Goal: Task Accomplishment & Management: Use online tool/utility

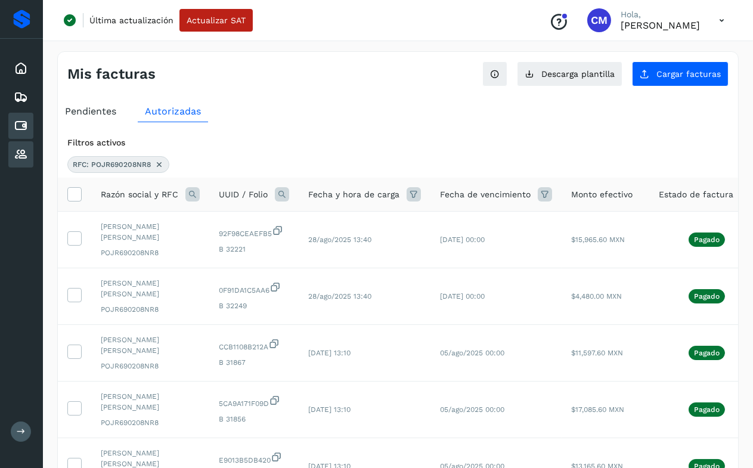
click at [16, 151] on icon at bounding box center [21, 154] width 14 height 14
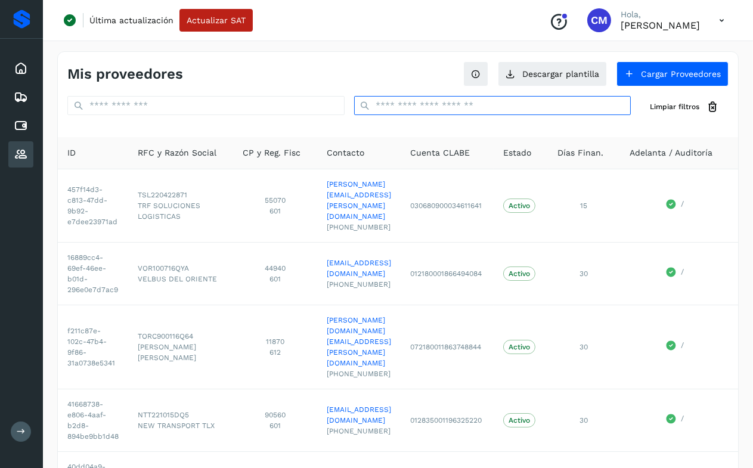
click at [418, 107] on input "text" at bounding box center [492, 105] width 277 height 19
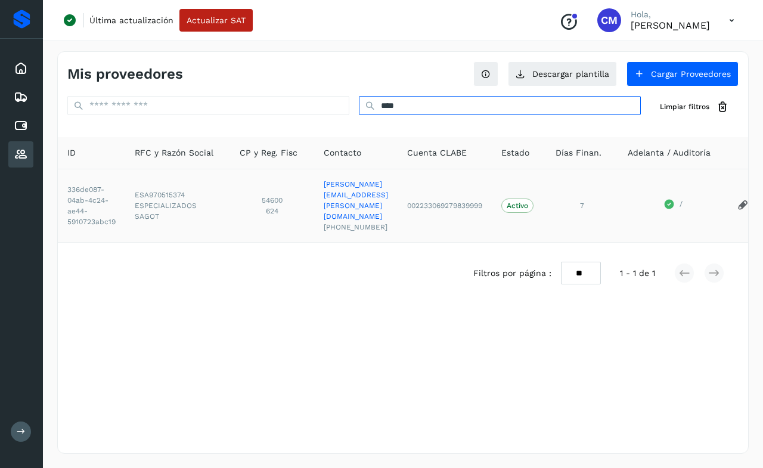
type input "****"
click at [157, 190] on span "ESA970515374" at bounding box center [178, 195] width 86 height 11
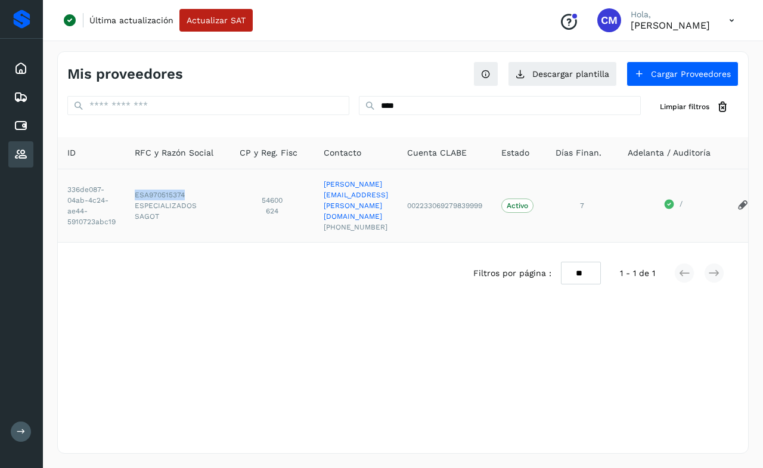
click at [157, 190] on span "ESA970515374" at bounding box center [178, 195] width 86 height 11
copy span "ESA970515374"
click at [27, 126] on icon at bounding box center [21, 126] width 14 height 14
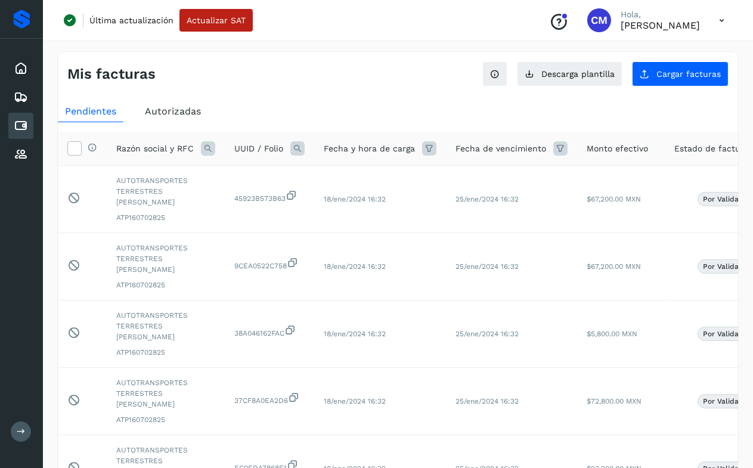
drag, startPoint x: 159, startPoint y: 110, endPoint x: 302, endPoint y: 70, distance: 148.3
click at [160, 110] on span "Autorizadas" at bounding box center [173, 110] width 56 height 11
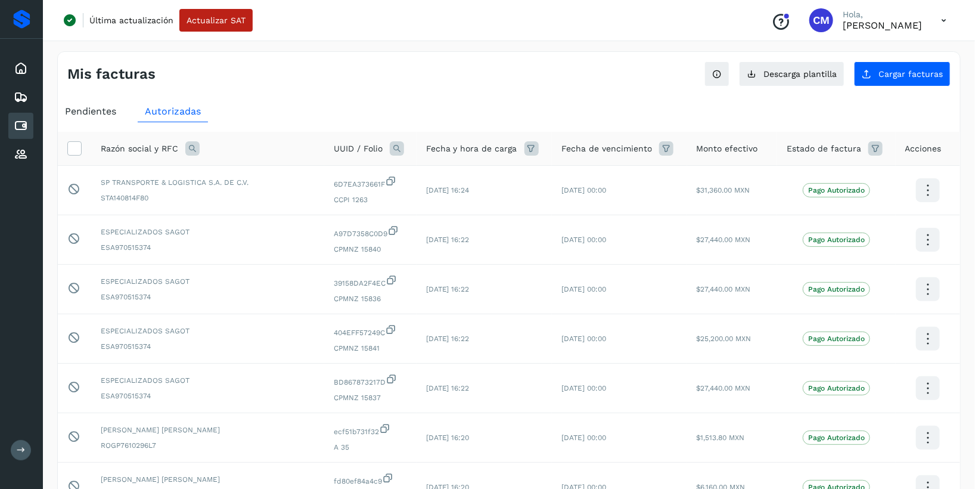
click at [190, 146] on icon at bounding box center [192, 148] width 14 height 14
click at [282, 179] on span at bounding box center [285, 176] width 14 height 14
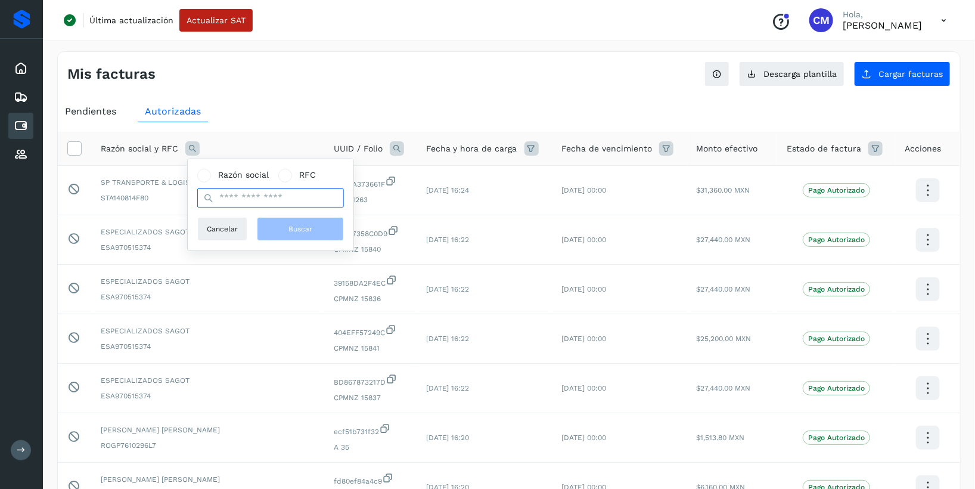
click at [274, 200] on input "text" at bounding box center [270, 197] width 147 height 19
paste input "**********"
type input "**********"
click at [281, 221] on button "Buscar" at bounding box center [300, 229] width 87 height 24
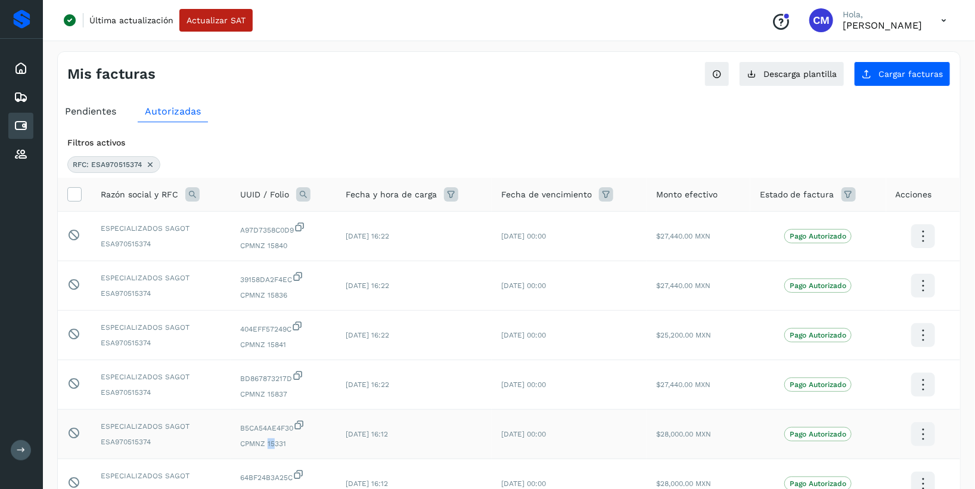
drag, startPoint x: 268, startPoint y: 447, endPoint x: 274, endPoint y: 448, distance: 6.7
click at [274, 448] on span "CPMNZ 15331" at bounding box center [283, 443] width 86 height 11
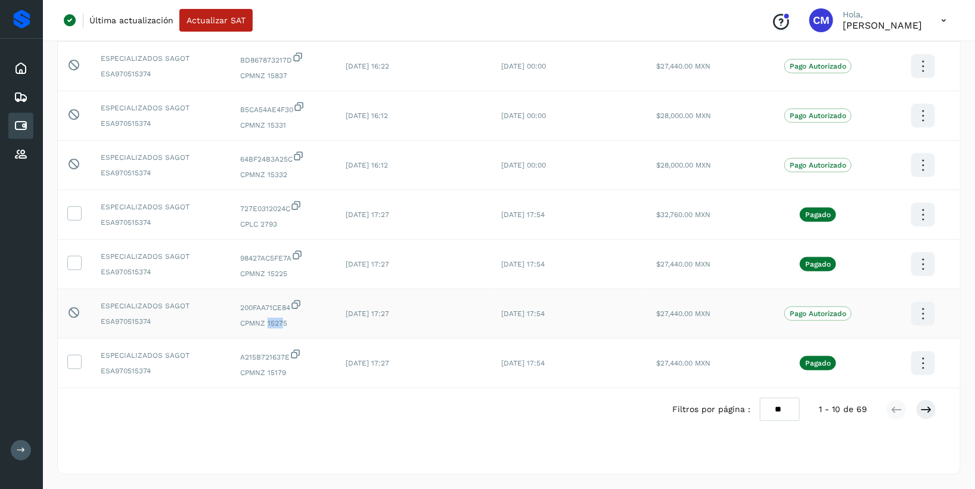
drag, startPoint x: 267, startPoint y: 323, endPoint x: 282, endPoint y: 326, distance: 15.2
click at [282, 326] on span "CPMNZ 15275" at bounding box center [283, 323] width 86 height 11
drag, startPoint x: 282, startPoint y: 326, endPoint x: 283, endPoint y: 130, distance: 196.1
click at [283, 130] on span "CPMNZ 15331" at bounding box center [283, 125] width 86 height 11
drag, startPoint x: 283, startPoint y: 130, endPoint x: 281, endPoint y: 177, distance: 47.1
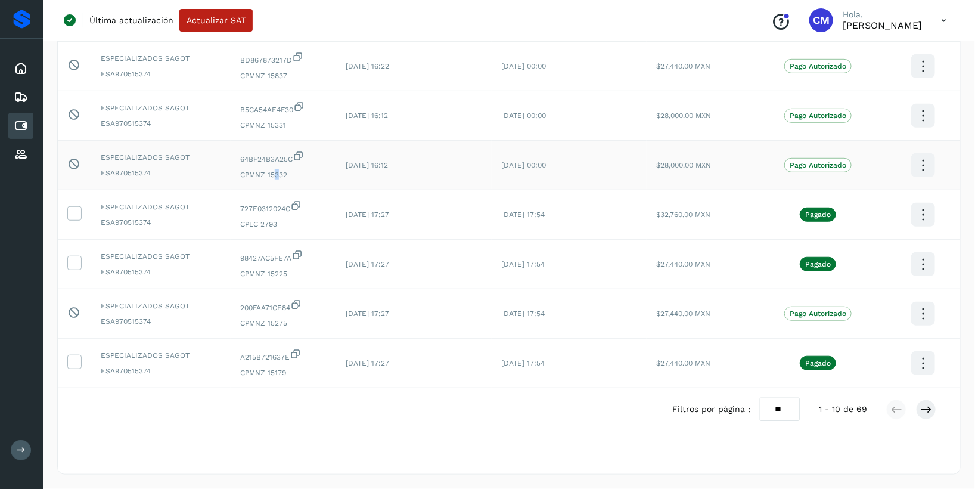
click at [281, 177] on span "CPMNZ 15332" at bounding box center [283, 174] width 86 height 11
click at [16, 72] on icon at bounding box center [21, 68] width 14 height 14
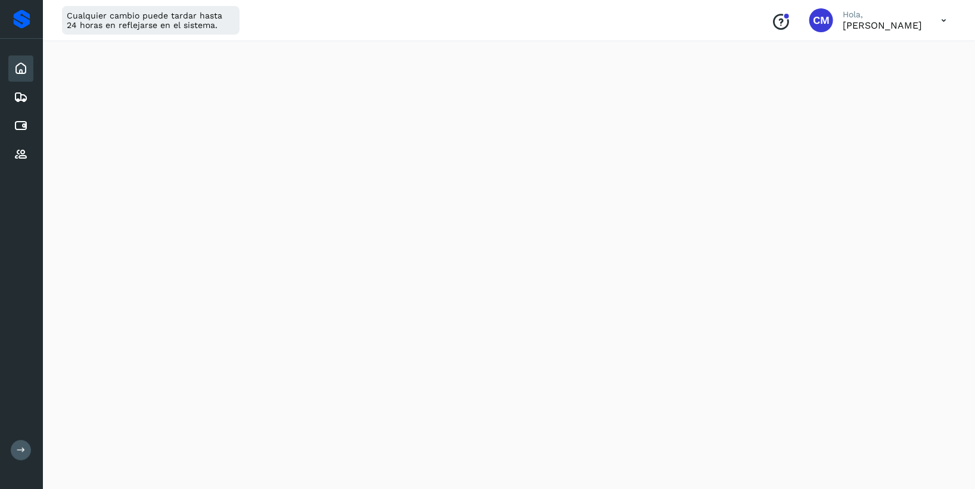
scroll to position [644, 0]
click at [23, 150] on icon at bounding box center [21, 154] width 14 height 14
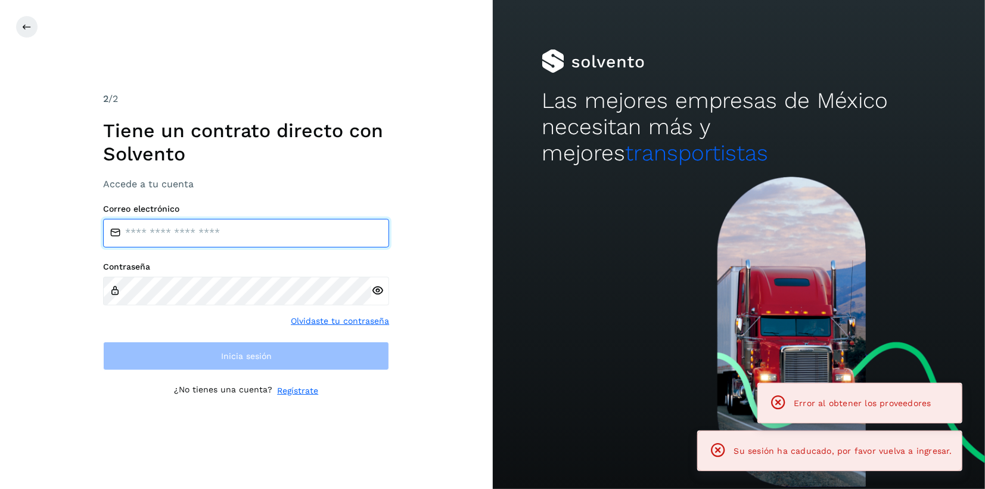
type input "**********"
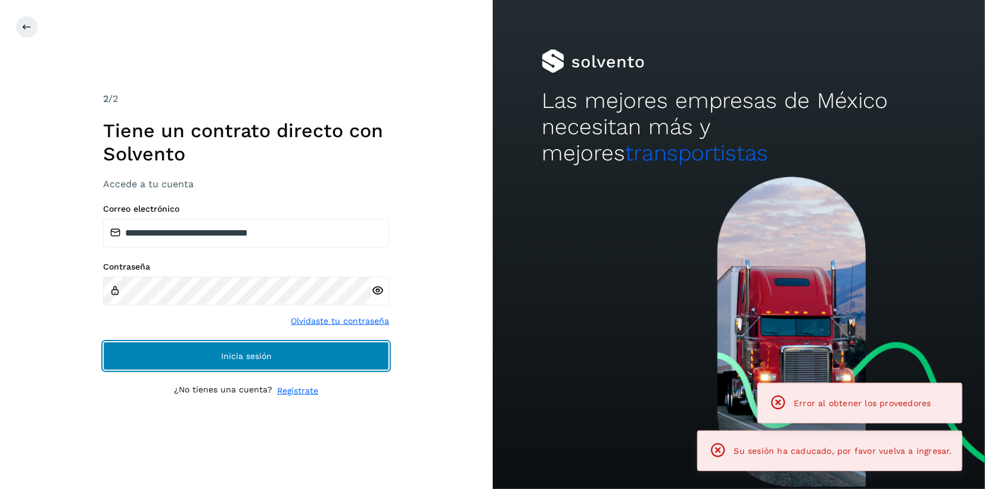
click at [323, 348] on button "Inicia sesión" at bounding box center [246, 356] width 286 height 29
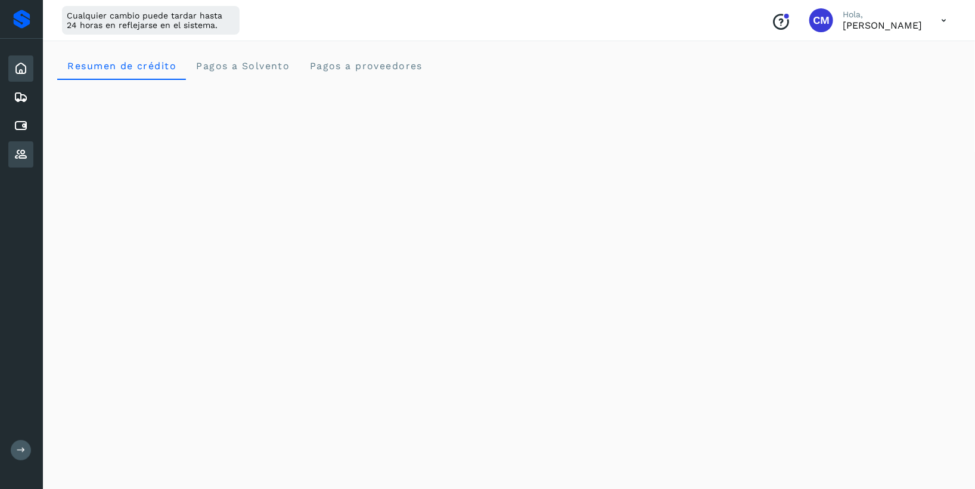
click at [24, 159] on icon at bounding box center [21, 154] width 14 height 14
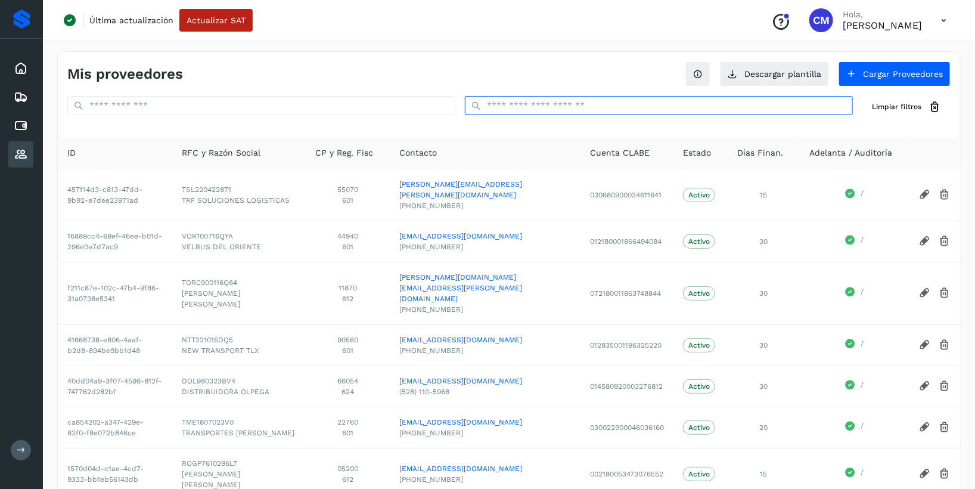
click at [509, 107] on input "text" at bounding box center [659, 105] width 388 height 19
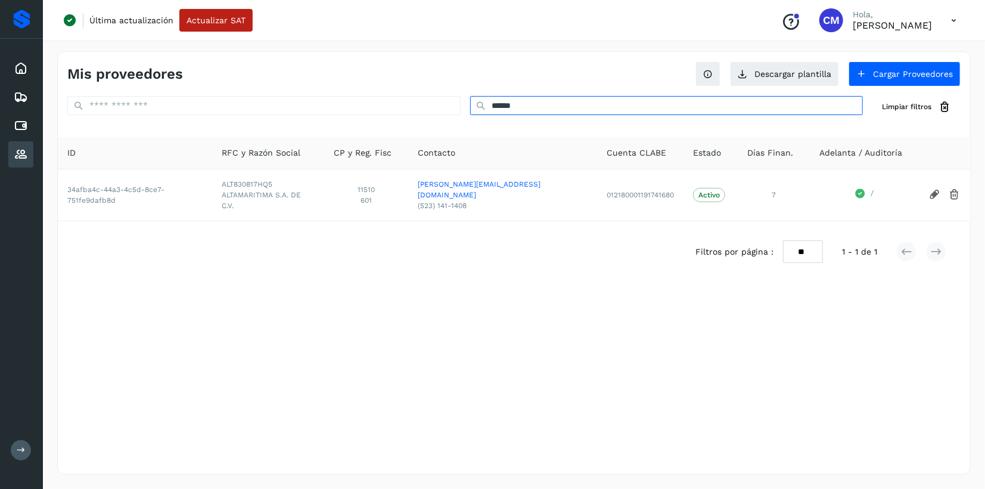
type input "**********"
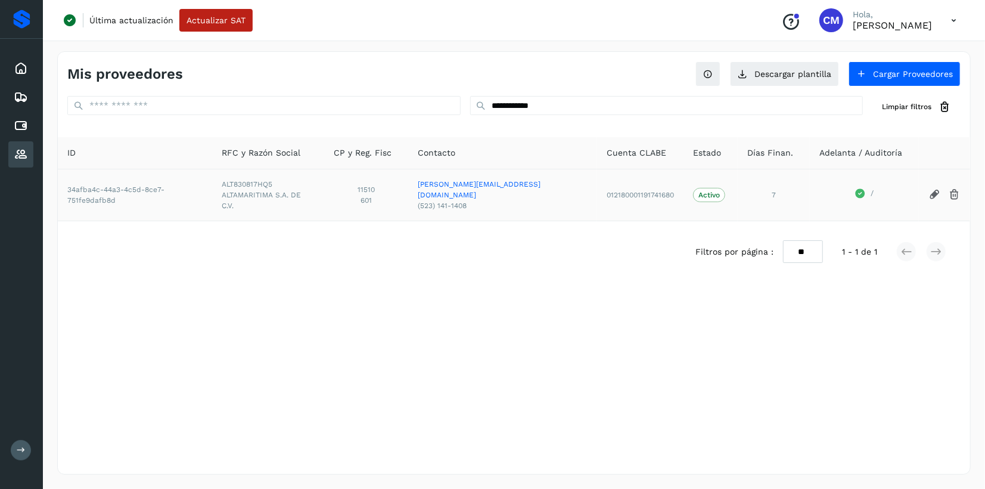
click at [269, 179] on span "ALT830817HQ5" at bounding box center [268, 184] width 93 height 11
copy span "ALT830817HQ5"
click at [27, 123] on icon at bounding box center [21, 126] width 14 height 14
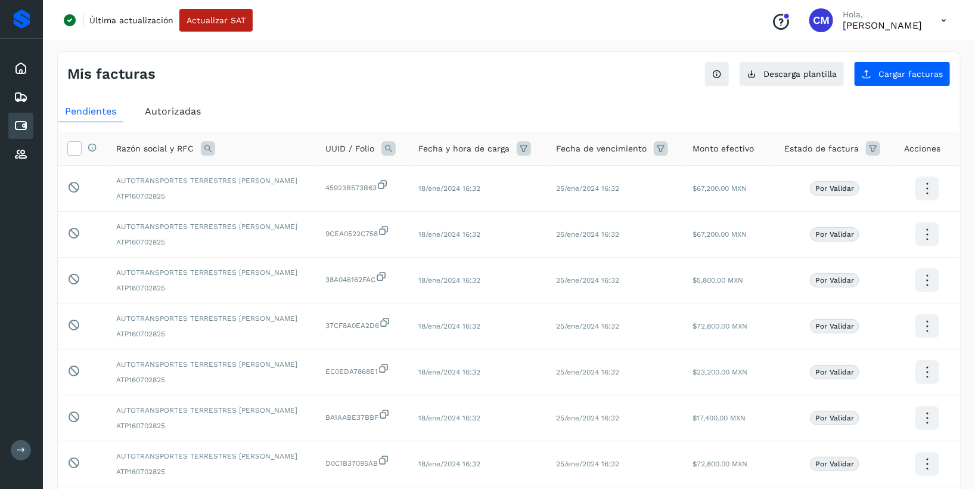
click at [187, 114] on span "Autorizadas" at bounding box center [173, 110] width 56 height 11
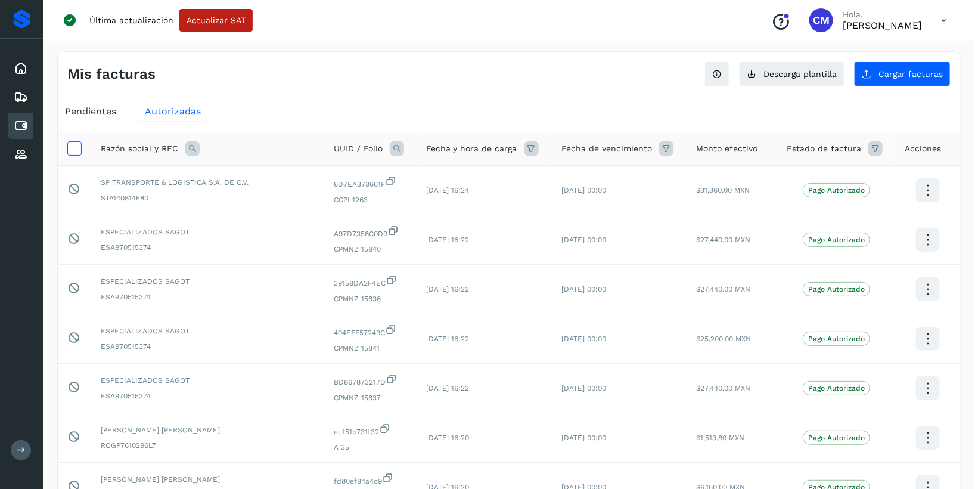
click at [77, 152] on icon at bounding box center [74, 147] width 13 height 13
click at [195, 150] on icon at bounding box center [192, 148] width 14 height 14
click at [287, 170] on span at bounding box center [285, 176] width 14 height 14
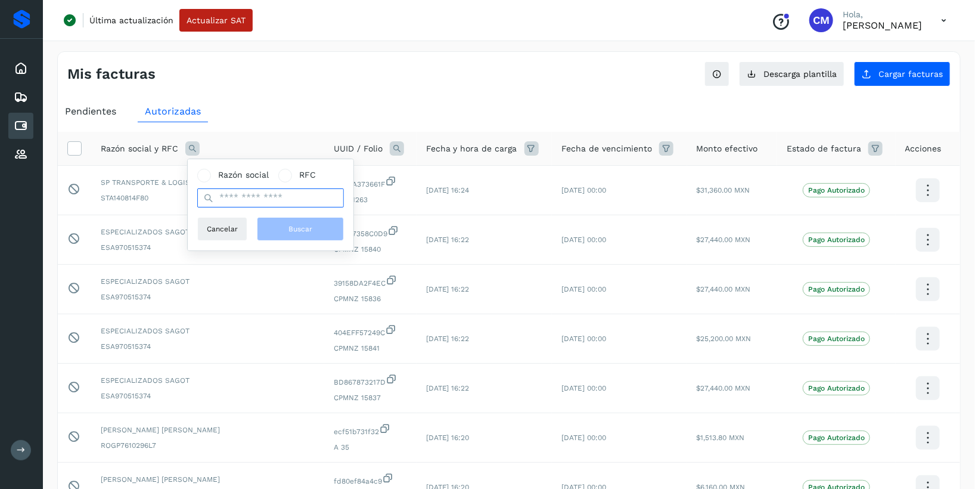
click at [275, 200] on input "text" at bounding box center [270, 197] width 147 height 19
paste input "**********"
type input "**********"
click at [290, 223] on span "Buscar" at bounding box center [300, 228] width 24 height 11
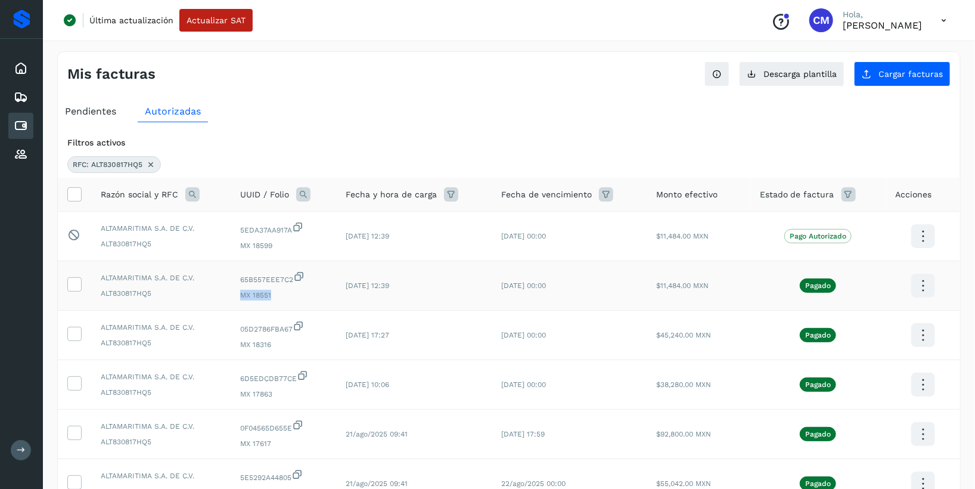
drag, startPoint x: 240, startPoint y: 296, endPoint x: 282, endPoint y: 296, distance: 41.7
click at [282, 296] on span "MX 18551" at bounding box center [283, 295] width 86 height 11
drag, startPoint x: 282, startPoint y: 296, endPoint x: 297, endPoint y: 344, distance: 50.5
click at [297, 344] on span "MX 18316" at bounding box center [283, 344] width 86 height 11
drag, startPoint x: 243, startPoint y: 298, endPoint x: 276, endPoint y: 297, distance: 33.4
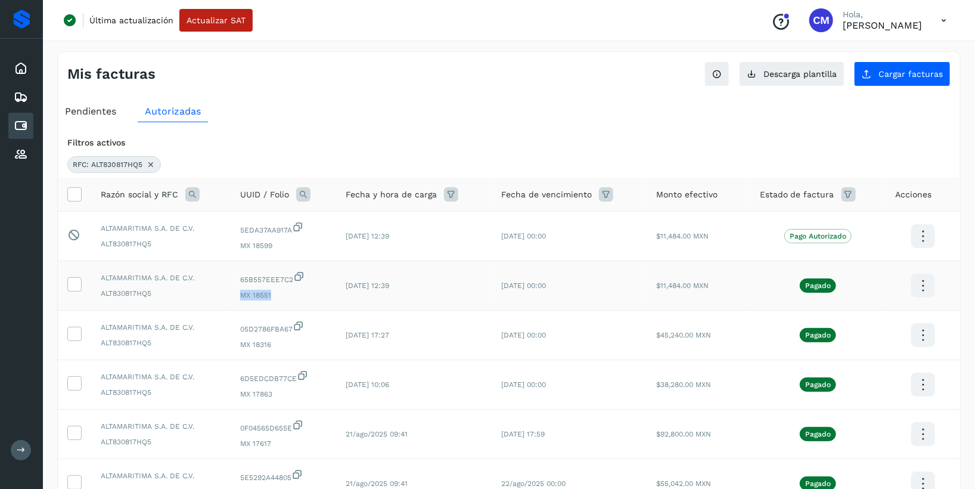
click at [276, 297] on span "MX 18551" at bounding box center [283, 295] width 86 height 11
click at [401, 352] on td "[DATE] 17:27" at bounding box center [414, 335] width 156 height 49
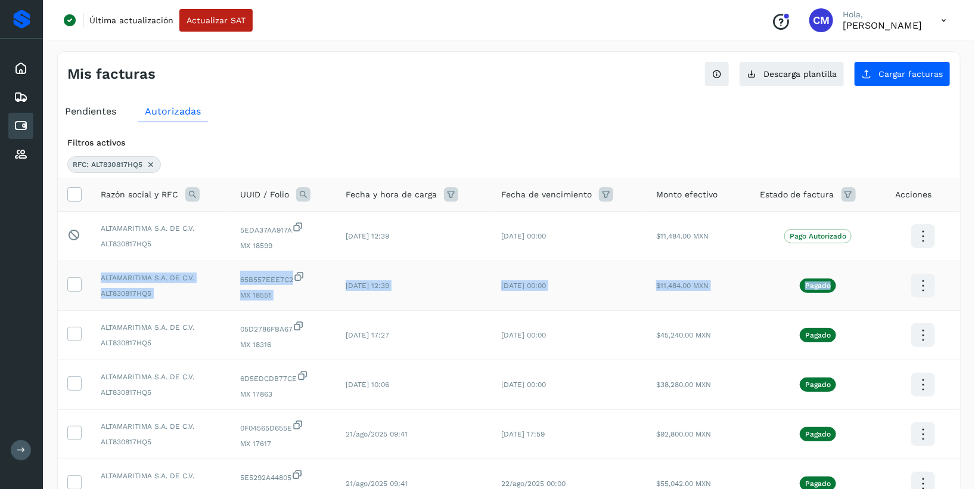
drag, startPoint x: 918, startPoint y: 252, endPoint x: 914, endPoint y: 271, distance: 19.5
click at [914, 271] on tbody "Este elemento está bloqueado y no puede ser seleccionado ALTAMARITIMA S.A. DE C…" at bounding box center [509, 410] width 902 height 396
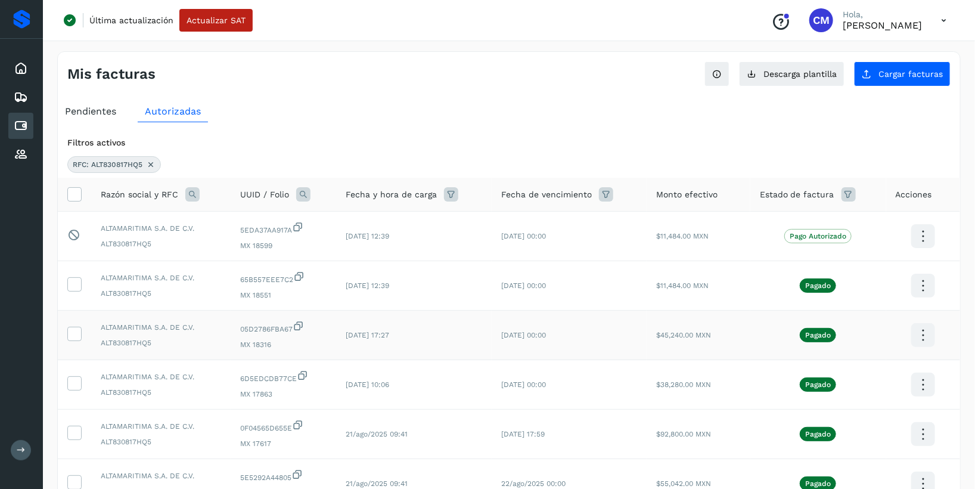
drag, startPoint x: 914, startPoint y: 271, endPoint x: 941, endPoint y: 314, distance: 50.6
click at [954, 321] on td at bounding box center [923, 335] width 74 height 49
click at [926, 334] on icon at bounding box center [923, 335] width 28 height 28
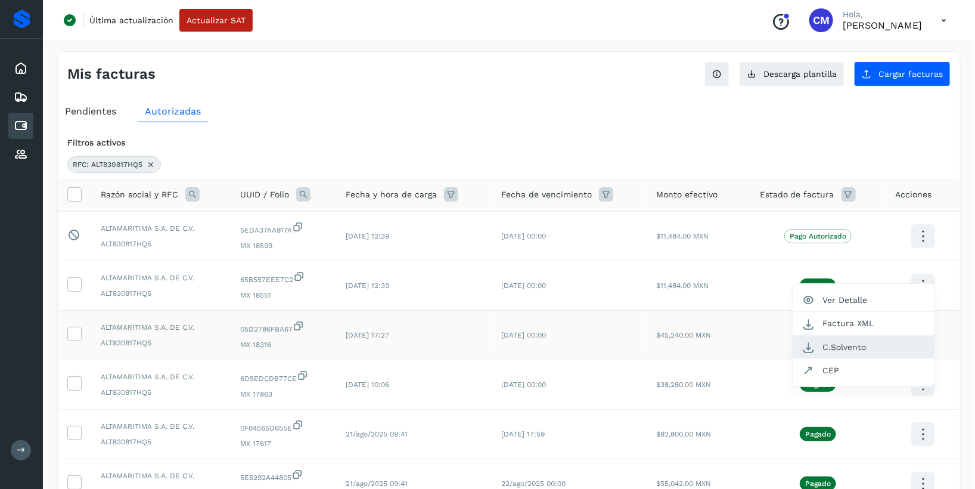
click at [844, 346] on button "C.Solvento" at bounding box center [864, 347] width 142 height 23
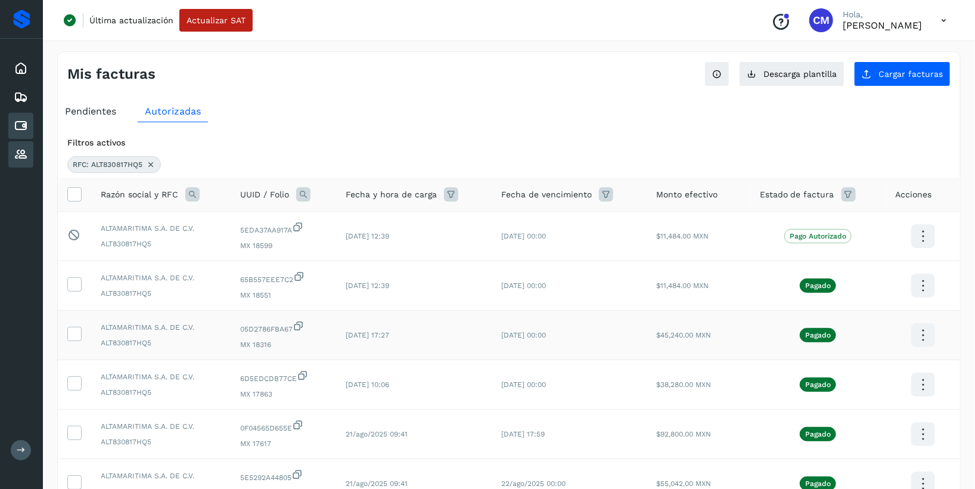
click at [14, 154] on icon at bounding box center [21, 154] width 14 height 14
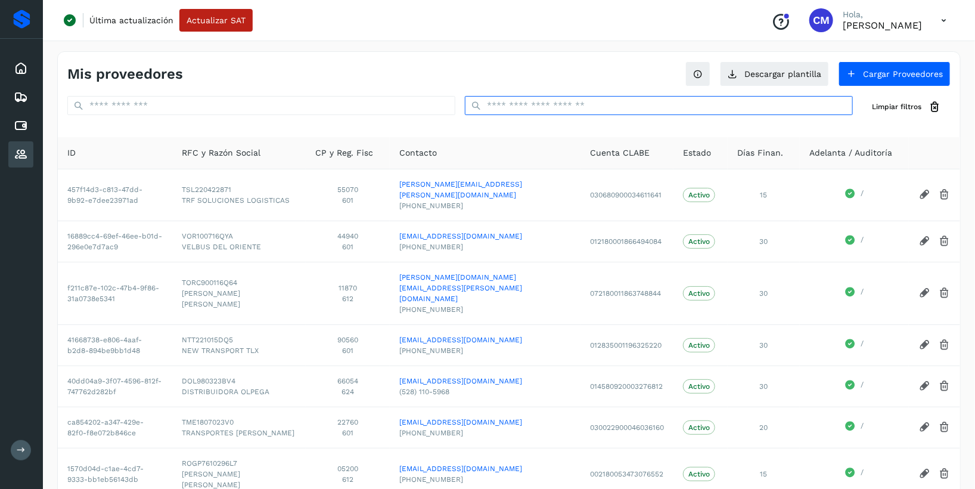
click at [585, 107] on input "text" at bounding box center [659, 105] width 388 height 19
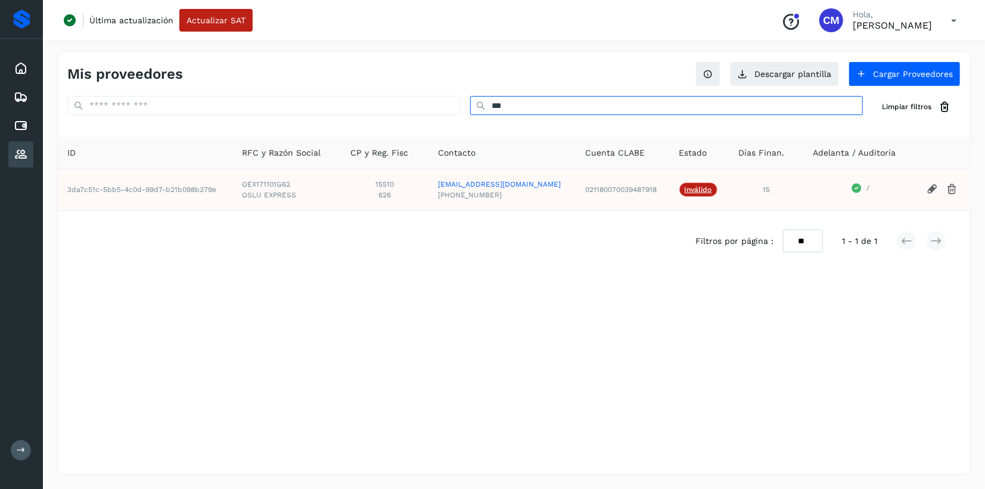
type input "***"
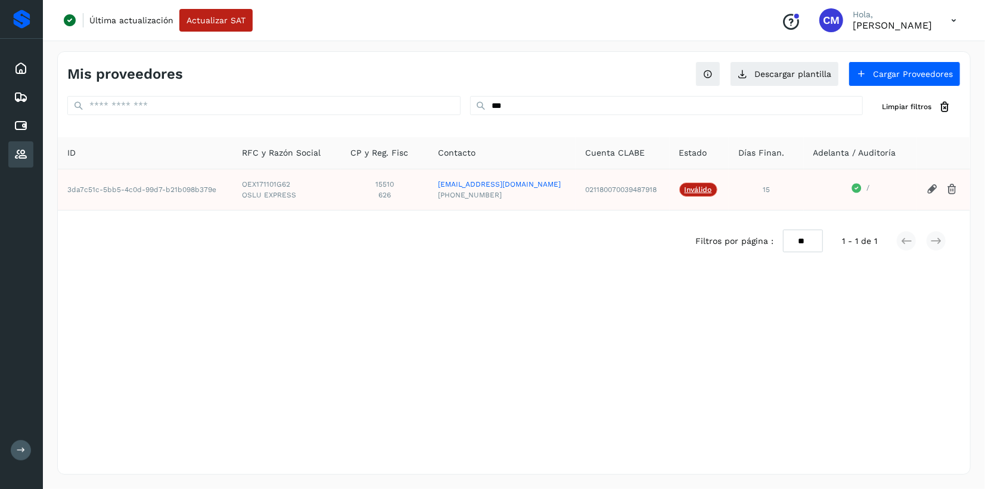
click at [512, 290] on div "Mis proveedores Descargar plantilla Cargar Proveedores *** Limpiar filtros ID R…" at bounding box center [514, 262] width 914 height 423
